Goal: Obtain resource: Obtain resource

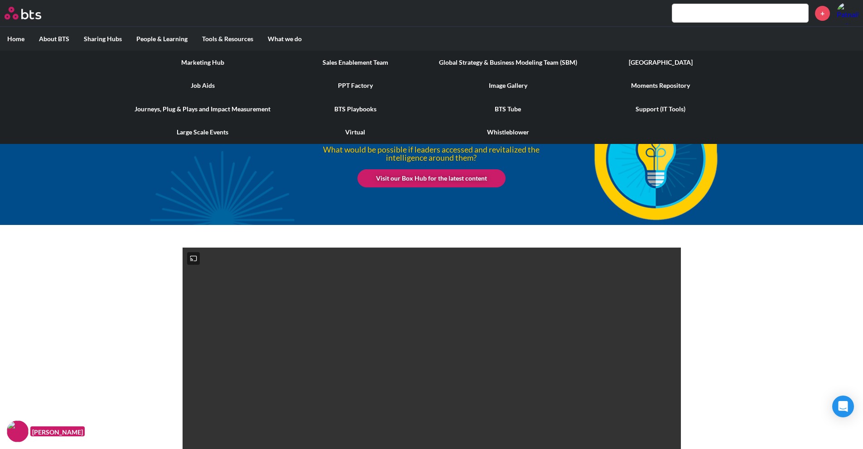
click at [353, 81] on link "PPT Factory" at bounding box center [355, 86] width 153 height 24
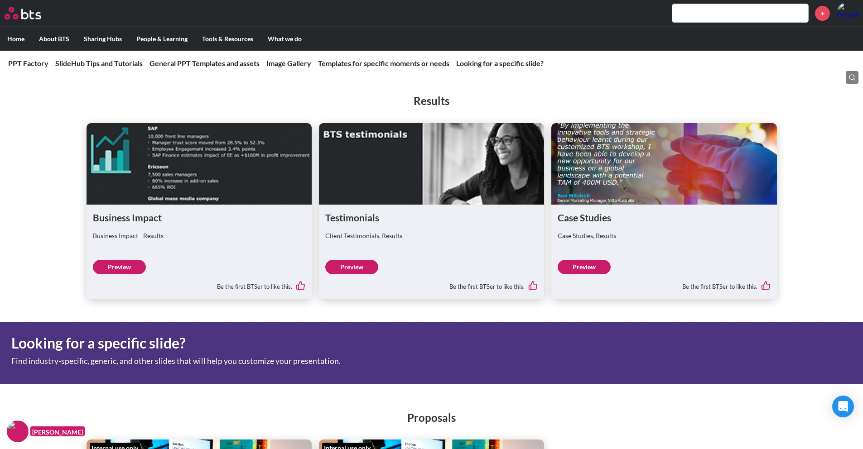
scroll to position [2131, 0]
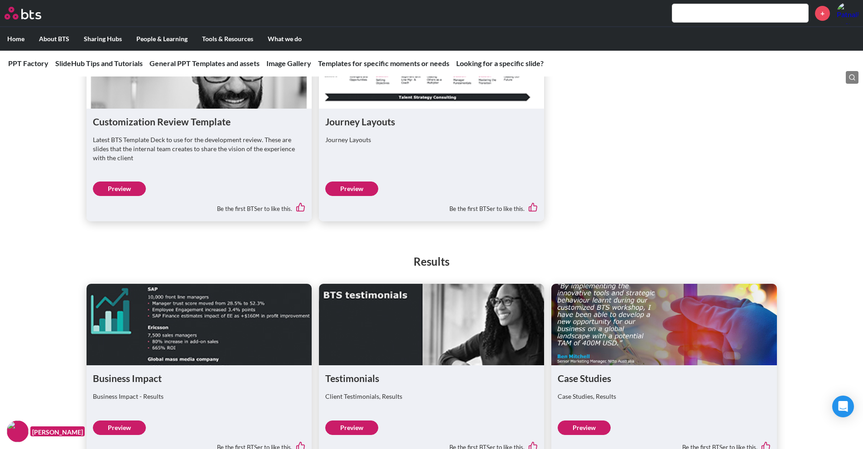
click at [636, 326] on figure at bounding box center [663, 325] width 225 height 82
click at [592, 425] on link "Preview" at bounding box center [584, 428] width 53 height 14
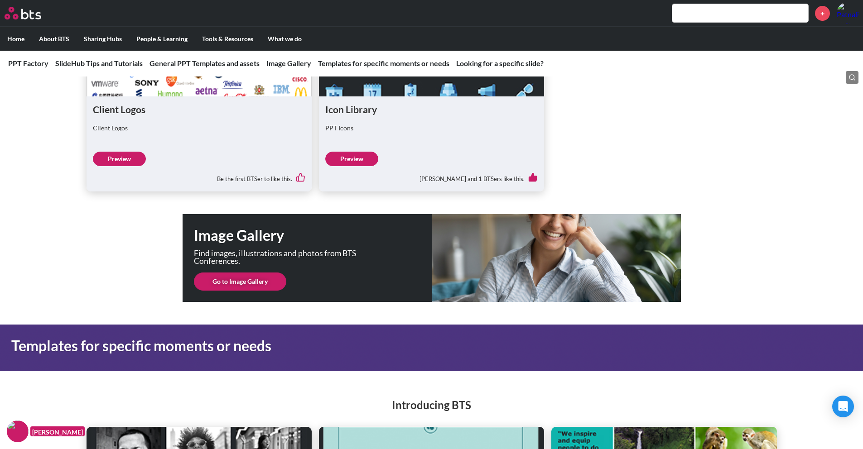
scroll to position [1158, 0]
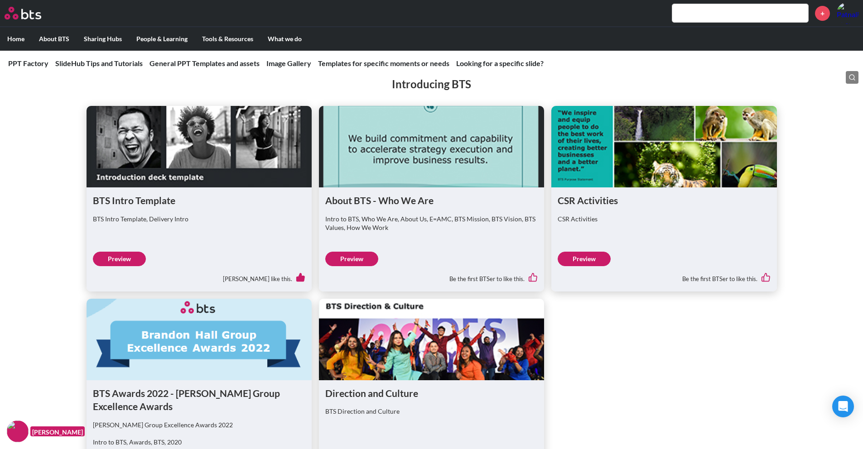
click at [171, 391] on h1 "BTS Awards 2022 - [PERSON_NAME] Group Excellence Awards" at bounding box center [199, 400] width 213 height 27
click at [196, 188] on div "BTS Intro Template BTS Intro Template, Delivery Intro Preview [PERSON_NAME] lik…" at bounding box center [199, 240] width 225 height 104
click at [125, 257] on link "Preview" at bounding box center [119, 259] width 53 height 14
click at [682, 18] on input "text" at bounding box center [740, 13] width 136 height 18
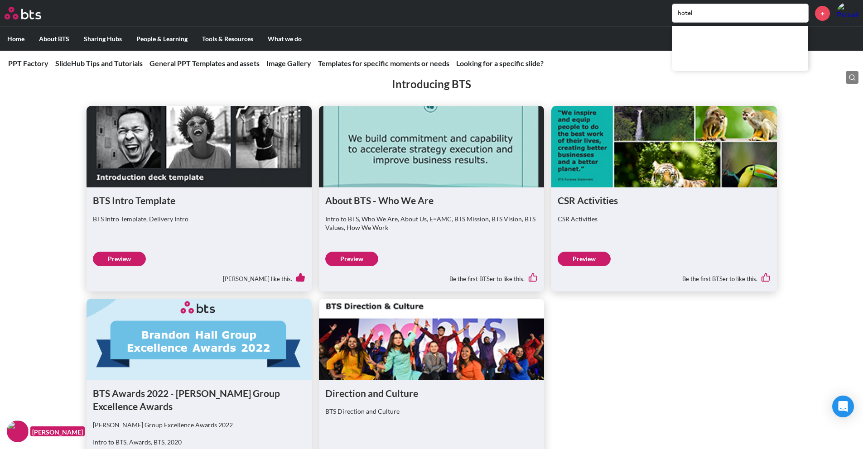
type input "hotel"
click at [518, 105] on div "Introducing BTS BTS Intro Template BTS Intro Template, Delivery Intro Preview […" at bounding box center [431, 282] width 863 height 448
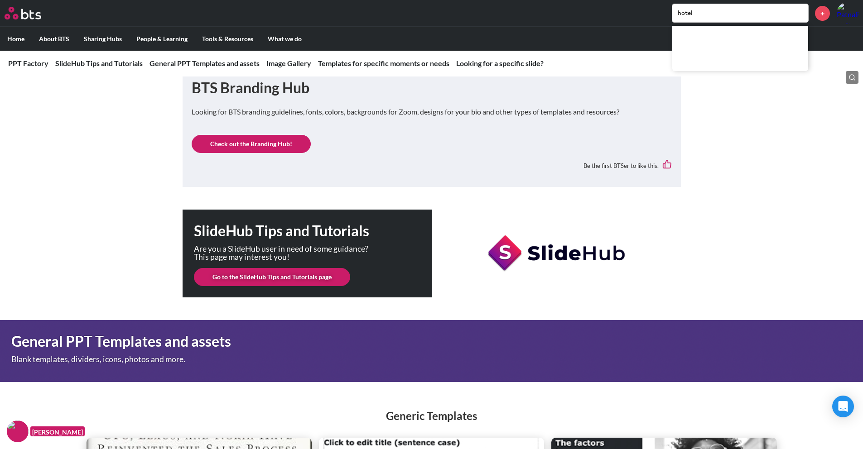
scroll to position [391, 0]
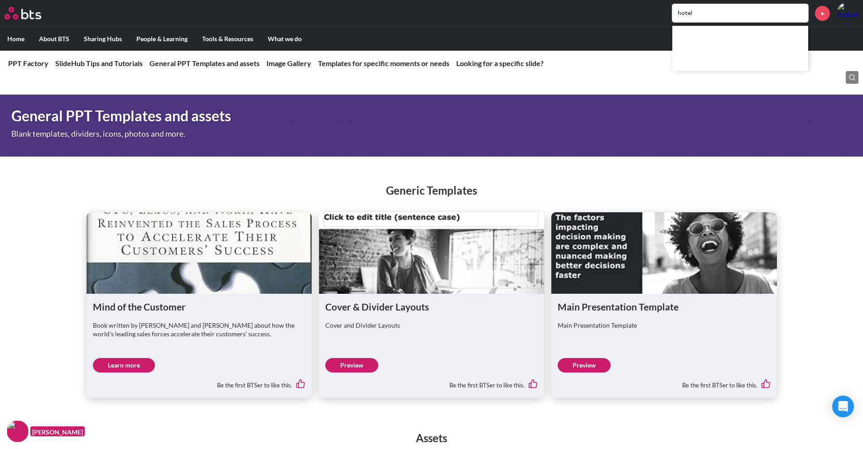
click at [587, 361] on link "Preview" at bounding box center [584, 365] width 53 height 14
click at [350, 366] on link "Preview" at bounding box center [351, 365] width 53 height 14
click at [159, 265] on figure at bounding box center [199, 254] width 225 height 82
